Goal: Information Seeking & Learning: Learn about a topic

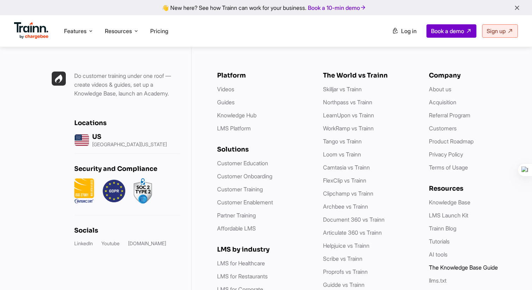
scroll to position [2019, 0]
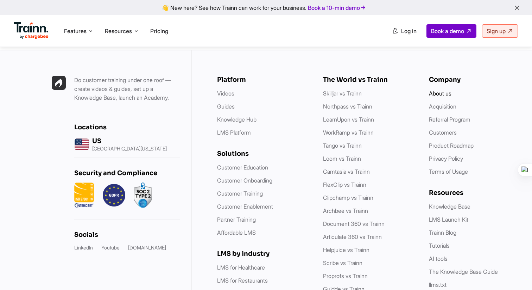
click at [442, 90] on link "About us" at bounding box center [440, 93] width 23 height 7
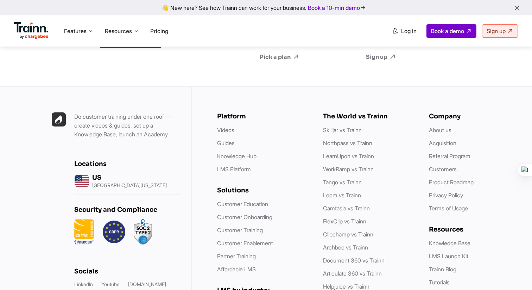
scroll to position [2808, 0]
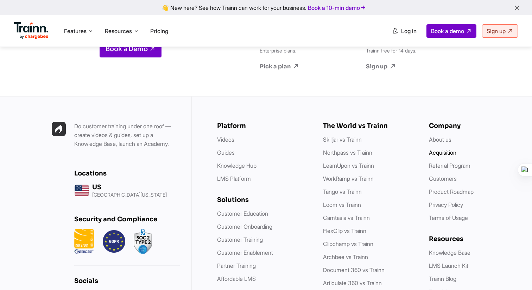
click at [444, 149] on link "Acquisition" at bounding box center [442, 152] width 27 height 7
